Goal: Transaction & Acquisition: Purchase product/service

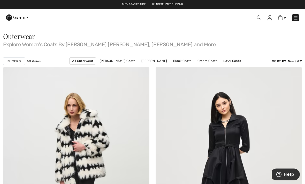
click at [195, 60] on link "Cream Coats" at bounding box center [207, 61] width 25 height 7
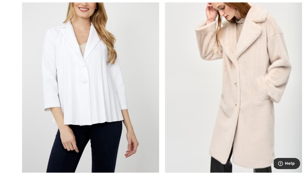
scroll to position [367, 0]
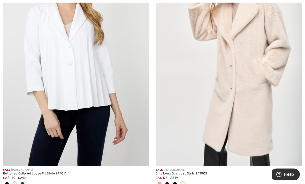
click at [247, 133] on img at bounding box center [229, 57] width 146 height 220
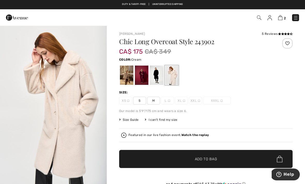
click at [143, 74] on div at bounding box center [141, 75] width 13 height 19
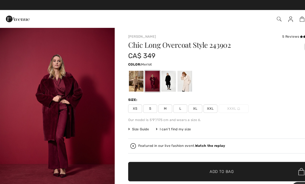
click at [181, 99] on span "XL" at bounding box center [181, 101] width 13 height 8
click at [206, 154] on span "✔ Added to Bag Add to Bag" at bounding box center [206, 159] width 174 height 18
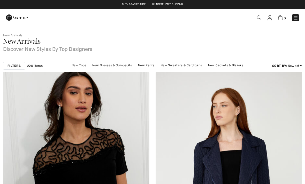
checkbox input "true"
click at [282, 16] on img at bounding box center [280, 17] width 4 height 5
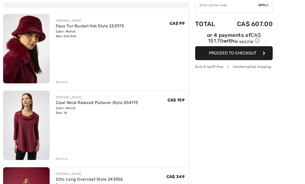
scroll to position [81, 0]
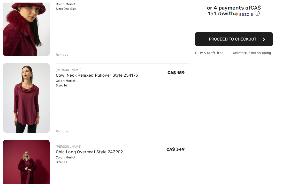
click at [64, 131] on div "Remove" at bounding box center [62, 131] width 13 height 5
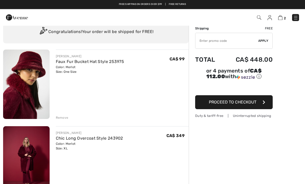
click at [204, 45] on input "TEXT" at bounding box center [227, 41] width 63 height 16
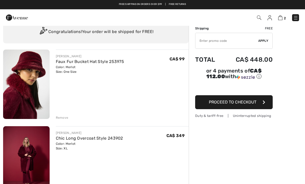
scroll to position [18, 0]
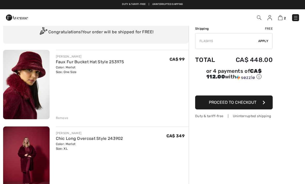
type input "FLASH15"
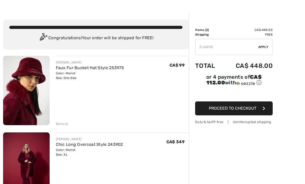
scroll to position [0, 0]
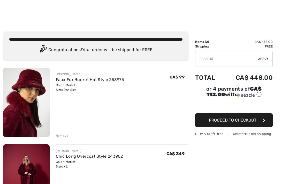
click at [265, 56] on div "✔ Apply Remove" at bounding box center [234, 59] width 78 height 16
click at [263, 59] on span "Apply" at bounding box center [263, 59] width 10 height 5
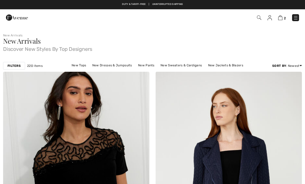
checkbox input "true"
click at [282, 17] on img at bounding box center [280, 17] width 4 height 5
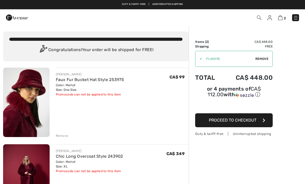
click at [265, 56] on div "✔ Apply Remove" at bounding box center [234, 59] width 78 height 16
click at [267, 54] on div "✔ Apply Remove" at bounding box center [234, 59] width 78 height 16
click at [263, 57] on span "Remove" at bounding box center [262, 59] width 13 height 5
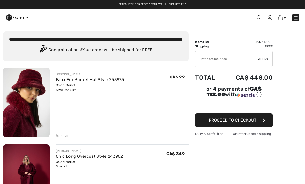
click at [203, 59] on input "TEXT" at bounding box center [227, 59] width 63 height 16
type input "FLASH15"
click at [262, 56] on div "✔ Apply Remove" at bounding box center [234, 59] width 78 height 16
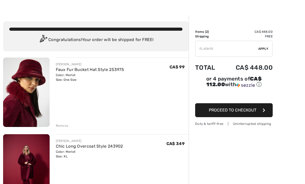
scroll to position [10, 0]
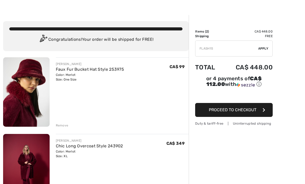
click at [267, 49] on span "Apply" at bounding box center [263, 48] width 10 height 5
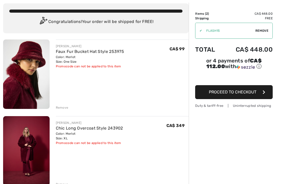
scroll to position [28, 0]
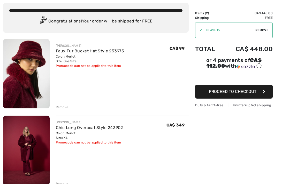
click at [111, 128] on link "Chic Long Overcoat Style 243902" at bounding box center [89, 128] width 67 height 5
